Goal: Communication & Community: Answer question/provide support

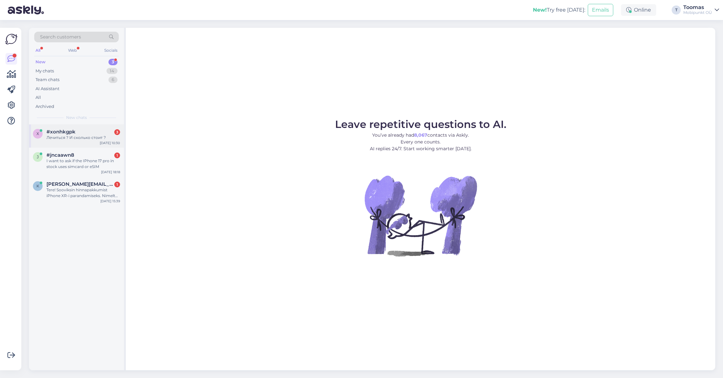
click at [86, 144] on div "x #xonhkgpk 3 Лечиться ? И сколько стоит ? [DATE] 10:30" at bounding box center [76, 135] width 95 height 23
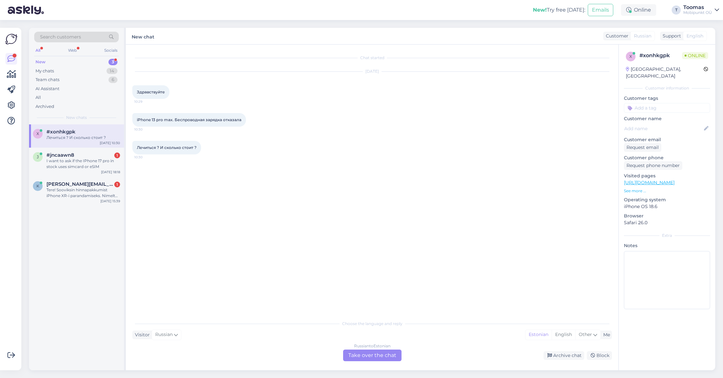
click at [357, 357] on div "Russian to Estonian Take over the chat" at bounding box center [372, 355] width 58 height 12
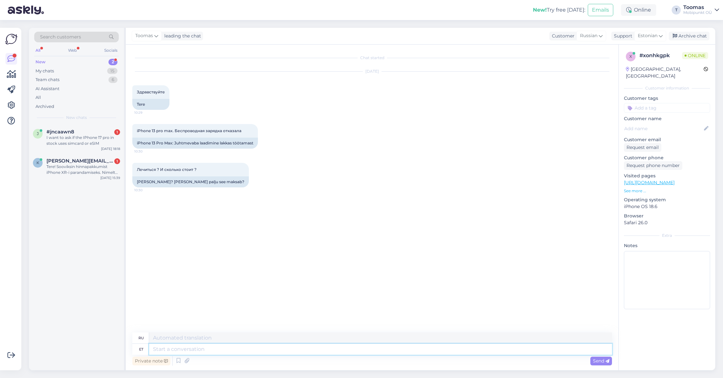
click at [225, 349] on textarea at bounding box center [380, 348] width 463 height 11
type textarea "Tere."
type textarea "Привет."
type textarea "Tere. Tänan T"
type textarea "Здравствуйте. [GEOGRAPHIC_DATA]."
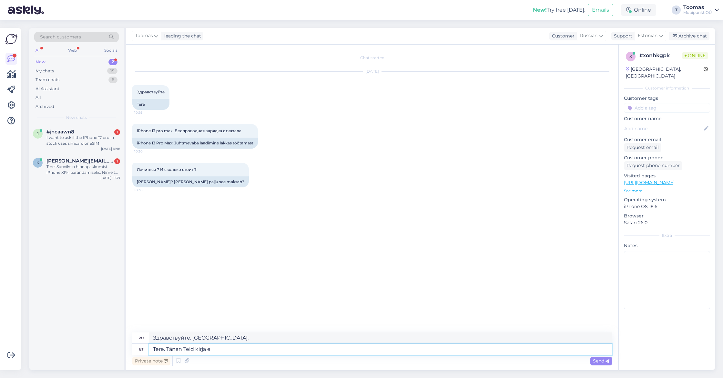
type textarea "Tere. Tänan Teid kirja ee"
type textarea "Здравствуйте. Спасибо за письмо."
type textarea "Tere. Tänan Teid kirja eest. Peaksime e"
type textarea "Здравствуйте. Спасибо за ваше письмо. Нам следует..."
type textarea "Tere. Tänan Teid kirja eest. Peaksime esmalt ü"
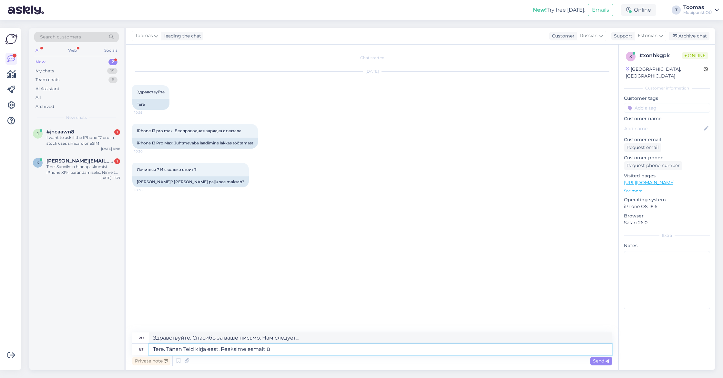
type textarea "Здравствуйте. Спасибо за ваше письмо. Сначала нам нужно…"
type textarea "Tere. Tänan Teid kirja eest. Peaksime esmalt üle v"
type textarea "Здравствуйте. Спасибо за ваше письмо. Сначала нам нужно рассмотреть"
type textarea "Tere. Tänan Teid kirja eest. Peaksime esmalt üle vaata m"
type textarea "Здравствуйте. Спасибо за письмо. Сначала нужно проверить."
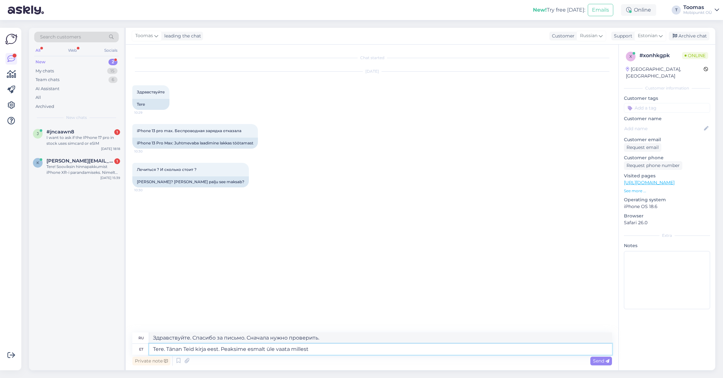
type textarea "Tere. Tänan Teid kirja eest. Peaksime esmalt üle vaata millest"
type textarea "Здравствуйте. Спасибо за ваше письмо. Сначала нам нужно проверить, что"
type textarea "Tere. Tänan Teid kirja eest. Peaksime esmalt üle vaata milles täpsemalt pro"
type textarea "Здравствуйте. Спасибо за ваше письмо. Сначала нам нужно более подробно проверит…"
type textarea "Tere. Tänan Teid kirja eest. Peaksime esmalt üle vaata milles täpsemalt problee…"
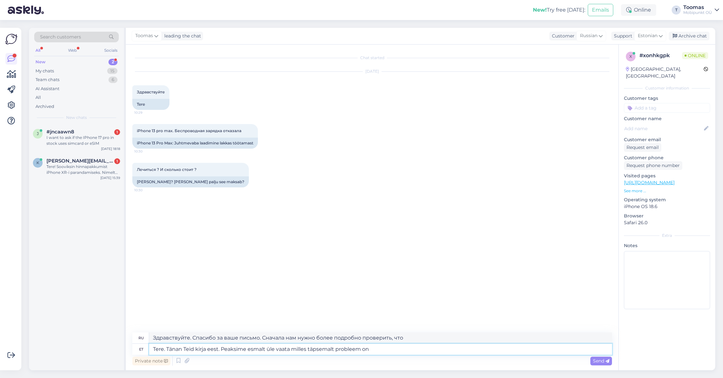
type textarea "Здравствуйте. Спасибо за письмо. Сначала нам нужно выяснить, в чём именно заклю…"
type textarea "Tere. Tänan Teid kirja eest. Peaksime esmalt üle vaata milles täpsemalt problee…"
type textarea "Здравствуйте! Спасибо за ваше письмо. Сначала нам нужно выяснить, в чём именно …"
type textarea "Tere. Tänan Teid kirja eest. Peaksime esmalt üle vaata milles täpsemalt problee…"
type textarea "Здравствуйте. Спасибо за ваше письмо. Сначала нам нужно выяснить, в чём именно …"
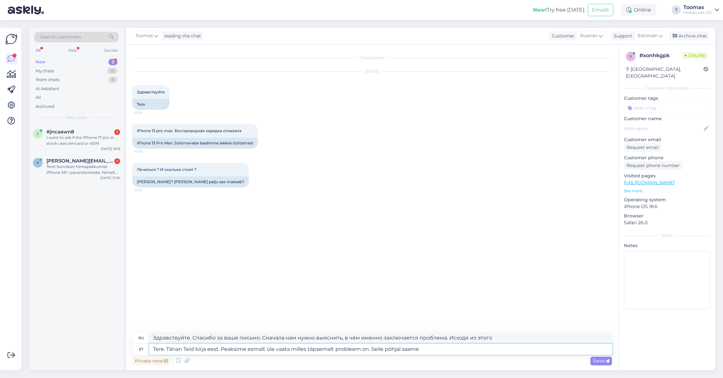
type textarea "Tere. Tänan Teid kirja eest. Peaksime esmalt üle vaata milles täpsemalt problee…"
type textarea "Здравствуйте! Спасибо за ваше письмо. Сначала нам нужно выяснить, в чём именно …"
type textarea "Tere. Tänan Teid kirja eest. Peaksime esmalt üle vaata milles täpsemalt problee…"
type textarea "Здравствуйте. Спасибо за ваше письмо. Сначала нам нужно выяснить, в чём именно …"
type textarea "Tere. Tänan Teid kirja eest. Peaksime esmalt üle vaata milles täpsemalt problee…"
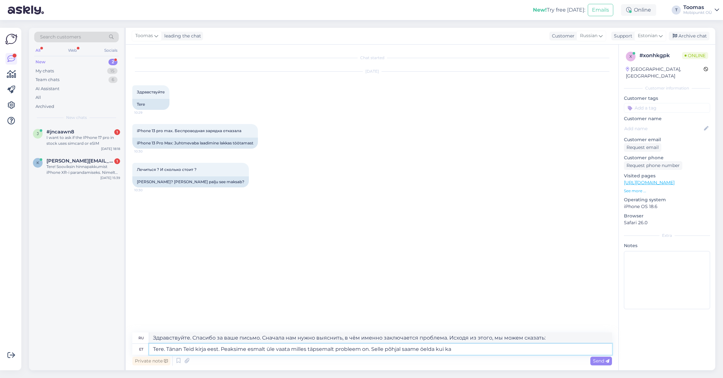
type textarea "Здравствуйте! Спасибо за ваше письмо. Сначала нам нужно выяснить, в чём именно …"
type textarea "Tere. Tänan Teid kirja eest. Peaksime esmalt üle vaata milles täpsemalt problee…"
type textarea "Здравствуйте! Спасибо за ваше письмо. Сначала нам нужно выяснить, в чём именно …"
type textarea "Tere. Tänan Teid kirja eest. Peaksime esmalt üle vaata milles täpsemalt problee…"
type textarea "Здравствуйте! Спасибо за ваше письмо. Сначала нам нужно выяснить, в чём именно …"
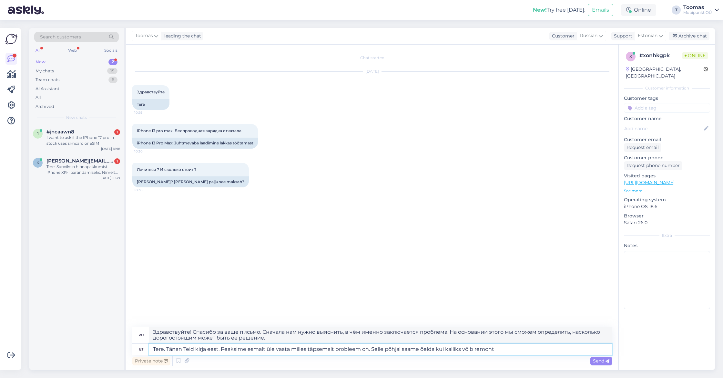
type textarea "Tere. Tänan Teid kirja eest. Peaksime esmalt üle vaata milles täpsemalt problee…"
type textarea "Здравствуйте! Спасибо за ваше письмо. Сначала нам нужно выяснить, в чём именно …"
type textarea "Tere. Tänan Teid kirja eest. Peaksime esmalt üle vaata milles täpsemalt problee…"
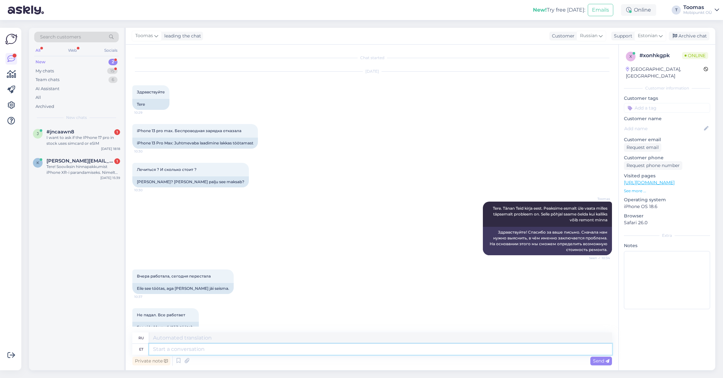
scroll to position [13, 0]
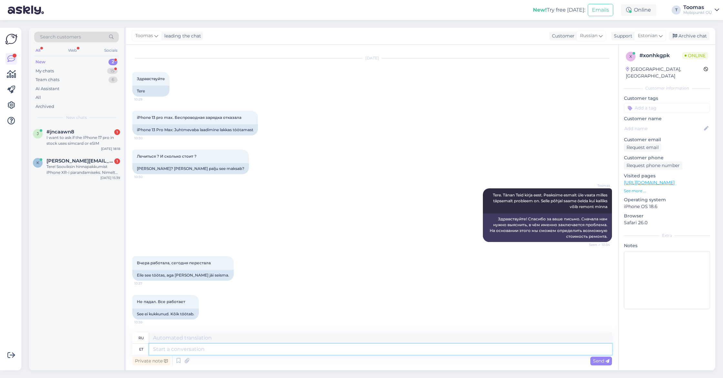
click at [218, 350] on textarea at bounding box center [380, 348] width 463 height 11
type textarea "Arusaadav."
type textarea "Понятно."
type textarea "Arusaadav. [GEOGRAPHIC_DATA]"
type textarea "Понятно. Обычно"
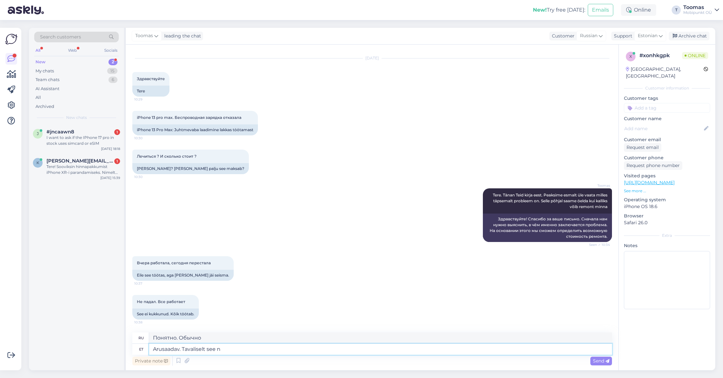
type textarea "Arusaadav. Tavaliselt see ni"
type textarea "Понятно. Обычно это"
type textarea "Arusaadav. Tavaliselt see niisama"
type textarea "Понятно. Обычно так и бывает."
type textarea "Arusaadav. Tavaliselt see niisama läbi ei"
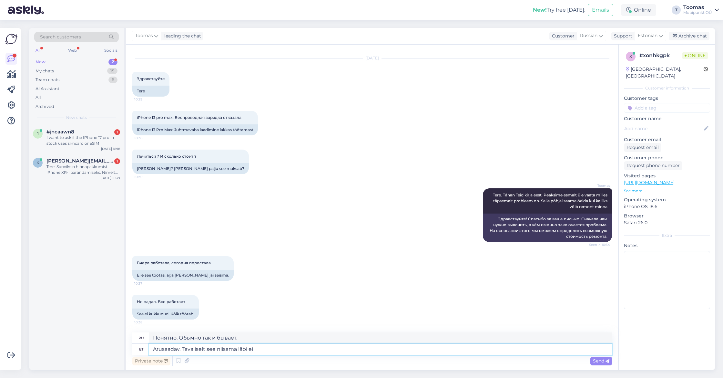
type textarea "Понятно. Обычно так всё и заканчивается."
type textarea "Arusaadav. Tavaliselt see niisama läbi ei lä"
type textarea "Понятно. Обычно это не происходит просто так."
type textarea "Arusaadav. Tavaliselt see niisama läbi ei lähe. Selle t"
type textarea "Понятно. Обычно это просто так не проходит. Это"
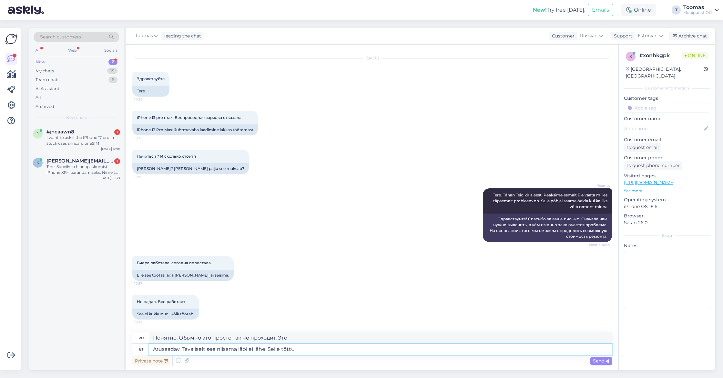
type textarea "Arusaadav. Tavaliselt see niisama läbi ei lähe. Selle tõttu p"
type textarea "Понятно. Обычно это просто не проходит. Из-за этого"
type textarea "Arusaadav. Tavaliselt see niisama läbi ei lähe. Selle tõttu peamegi v"
type textarea "Понятно. Обычно так не бывает. Поэтому нам приходится"
type textarea "Arusaadav. Tavaliselt see niisama läbi ei lähe. Selle tõttu peamegi vaatama e"
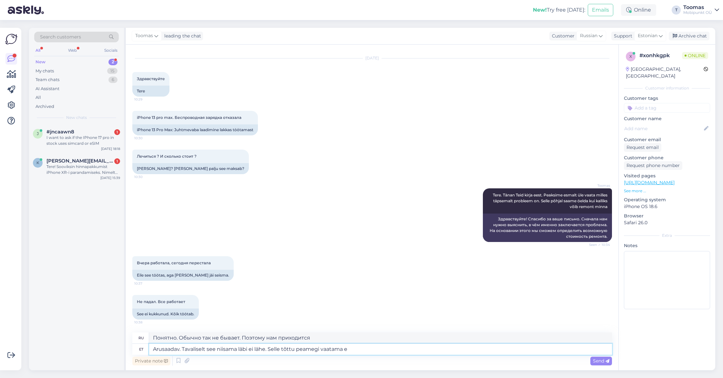
type textarea "Понятно. Обычно это не происходит просто так. Поэтому нам нужно смотреть"
type textarea "Arusaadav. Tavaliselt see niisama läbi ei lähe. Selle tõttu peamegi vaatama esm…"
type textarea "Понятно. Обычно это не происходит просто так. Поэтому сначала нужно разобраться."
type textarea "Arusaadav. Tavaliselt see niisama läbi ei lähe. Selle tõttu peamegi vaatama esm…"
type textarea "Понятно. Обычно это просто так не проходит. Поэтому сначала нужно разобраться, …"
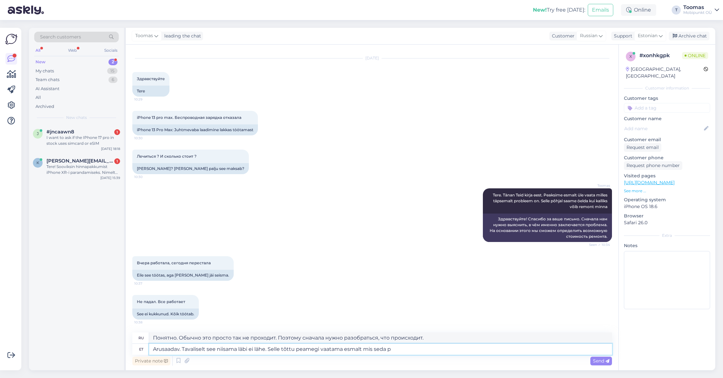
type textarea "Arusaadav. Tavaliselt see niisama läbi ei lähe. Selle tõttu peamegi vaatama esm…"
type textarea "Понятно. Обычно это просто так не проходит. Поэтому сначала нужно разобраться, …"
type textarea "Arusaadav. Tavaliselt see niisama läbi ei lähe. Selle tõttu peamegi vaatama esm…"
type textarea "Понятно. Обычно это просто так не проходит. Поэтому сначала нужно разобраться, …"
type textarea "Arusaadav. Tavaliselt see niisama läbi ei lähe. Selle tõttu peamegi vaatama esm…"
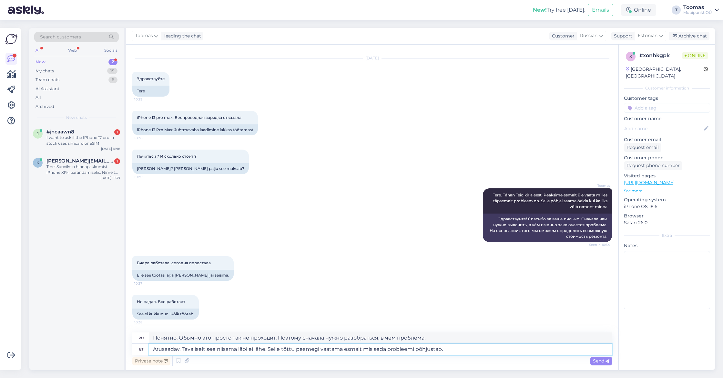
type textarea "Понятно. Обычно это не проходит просто так. Поэтому сначала нужно разобраться, …"
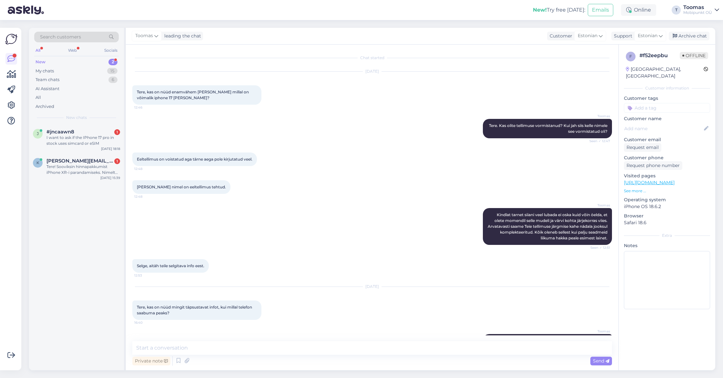
scroll to position [31, 0]
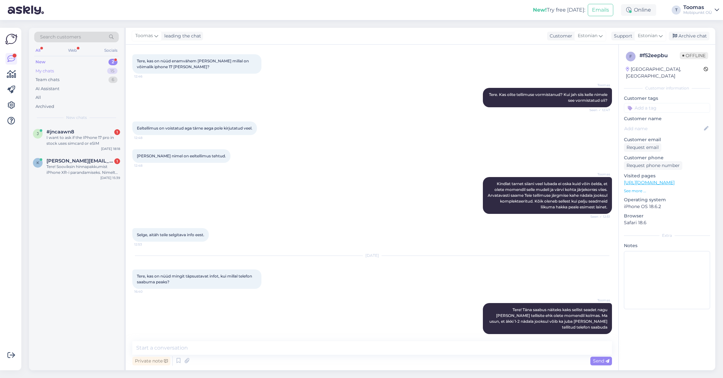
click at [115, 71] on div "15" at bounding box center [112, 71] width 10 height 6
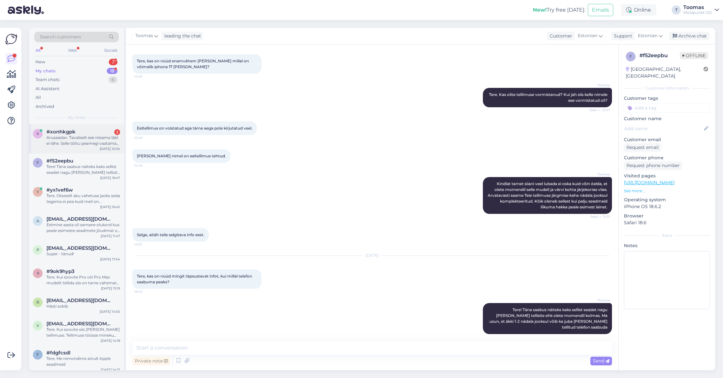
click at [91, 139] on div "Arusaadav. Tavaliselt see niisama läbi ei lähe. Selle tõttu peamegi vaatama esm…" at bounding box center [83, 141] width 74 height 12
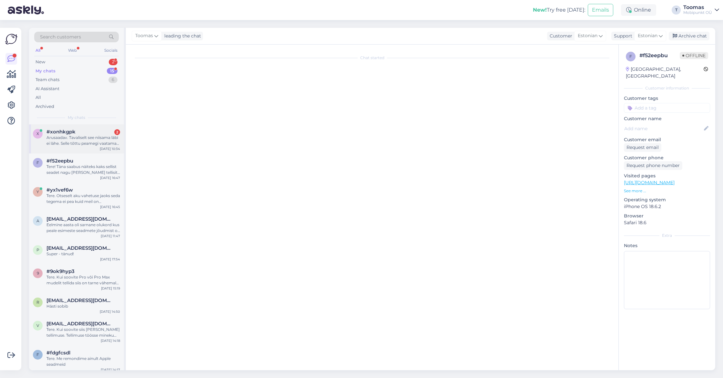
scroll to position [69, 0]
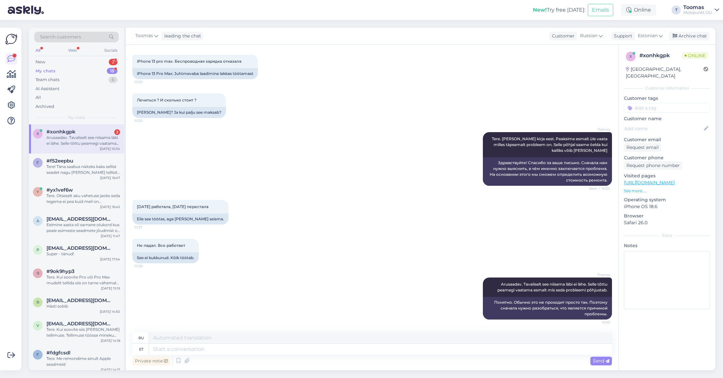
click at [85, 67] on div "My chats 15" at bounding box center [76, 70] width 85 height 9
click at [268, 128] on div "Toomas Tere. Tänan Teid kirja eest. Peaksime esmalt üle vaata milles täpsemalt …" at bounding box center [372, 159] width 480 height 68
